Goal: Task Accomplishment & Management: Use online tool/utility

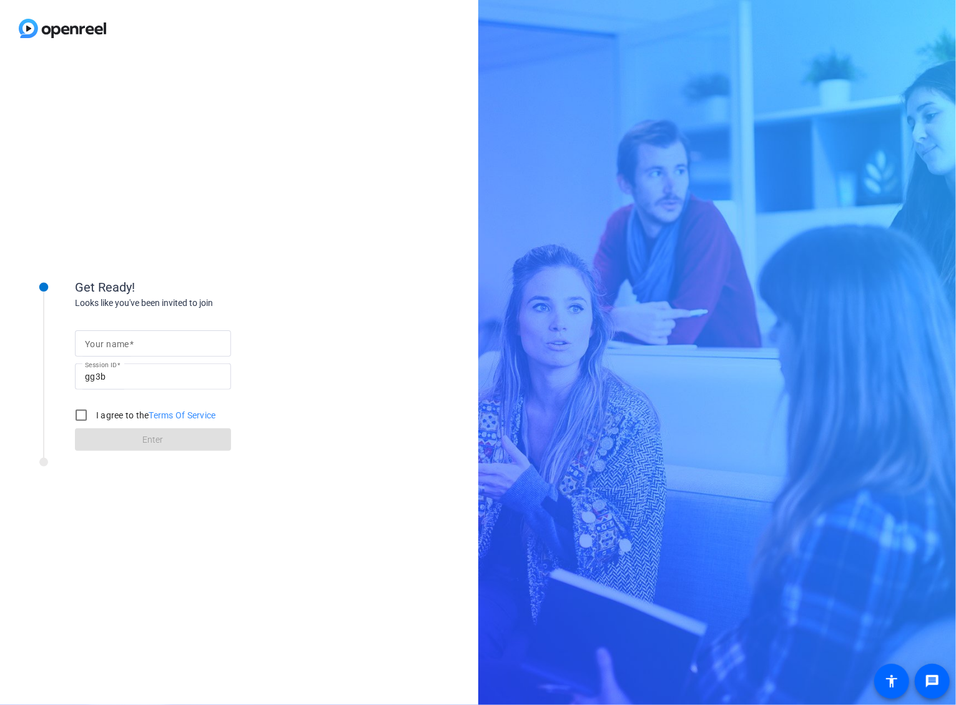
click at [139, 344] on input "Your name" at bounding box center [153, 343] width 136 height 15
type input "[PERSON_NAME]"
click at [76, 418] on input "I agree to the Terms Of Service" at bounding box center [81, 415] width 25 height 25
checkbox input "true"
click at [105, 444] on span at bounding box center [153, 439] width 156 height 30
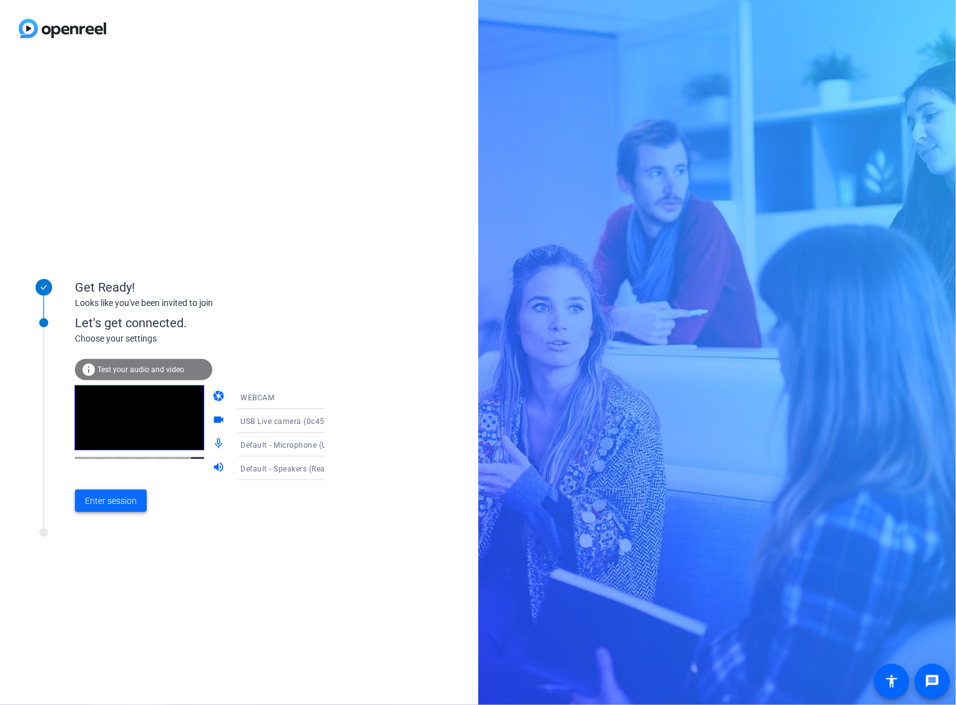
click at [119, 496] on span "Enter session" at bounding box center [111, 500] width 52 height 13
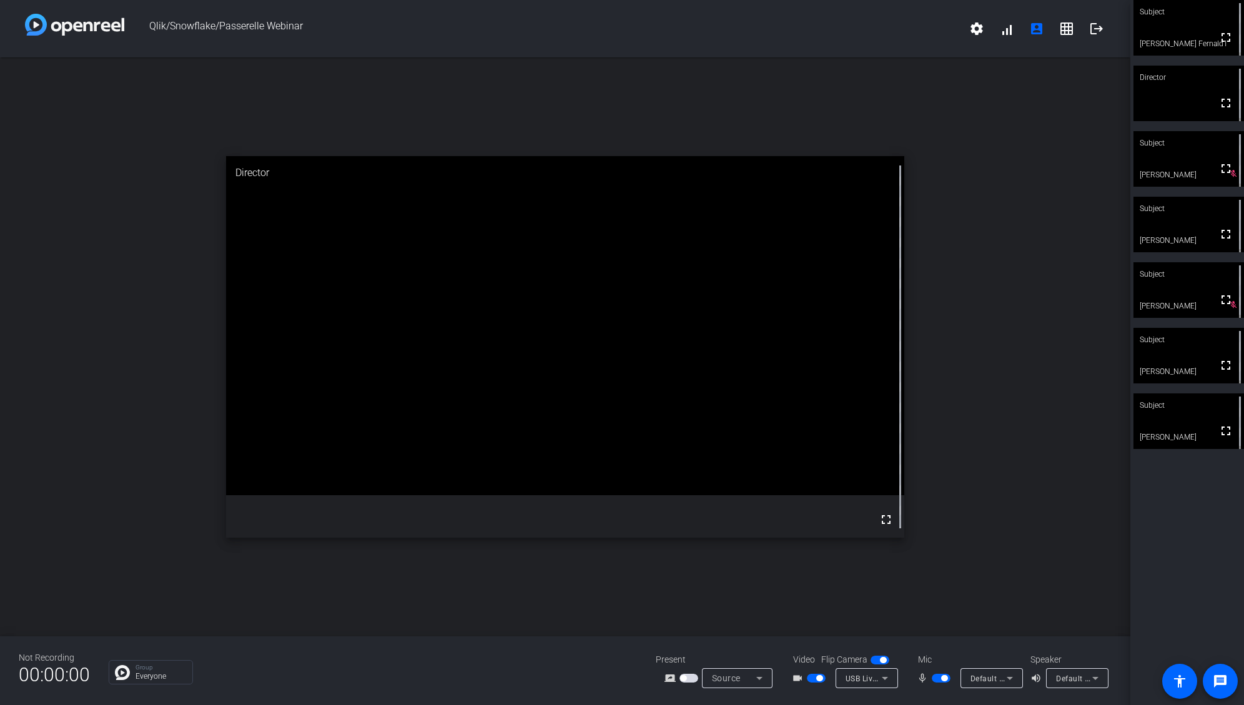
click at [934, 679] on span "button" at bounding box center [940, 678] width 19 height 9
click at [945, 679] on span "button" at bounding box center [940, 678] width 19 height 9
